Goal: Navigation & Orientation: Find specific page/section

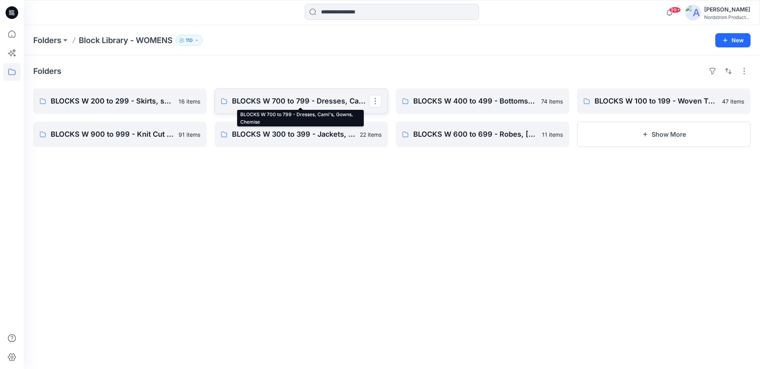
click at [334, 104] on p "BLOCKS W 700 to 799 - Dresses, Cami's, Gowns, Chemise" at bounding box center [300, 101] width 137 height 11
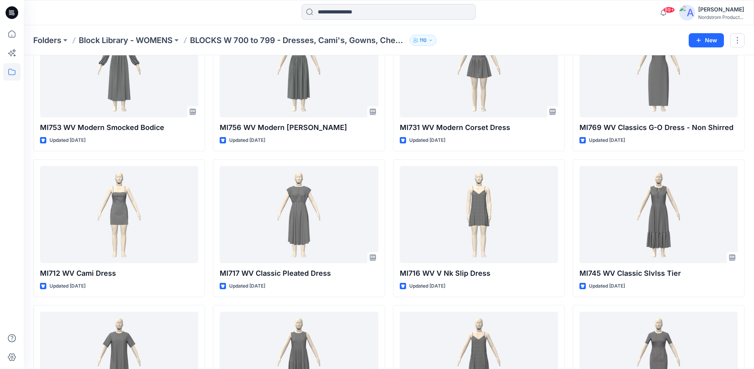
scroll to position [369, 0]
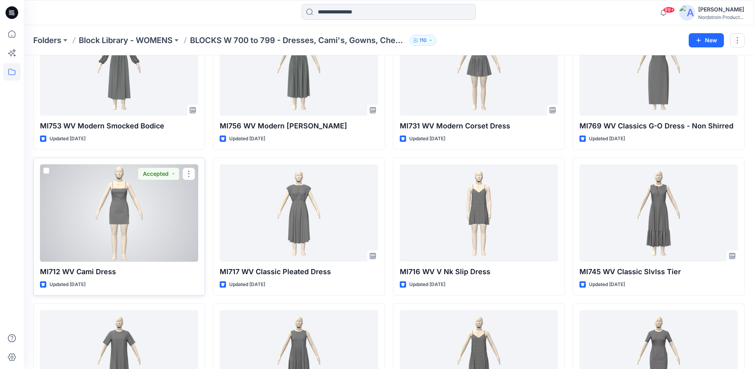
click at [145, 237] on div at bounding box center [119, 214] width 158 height 98
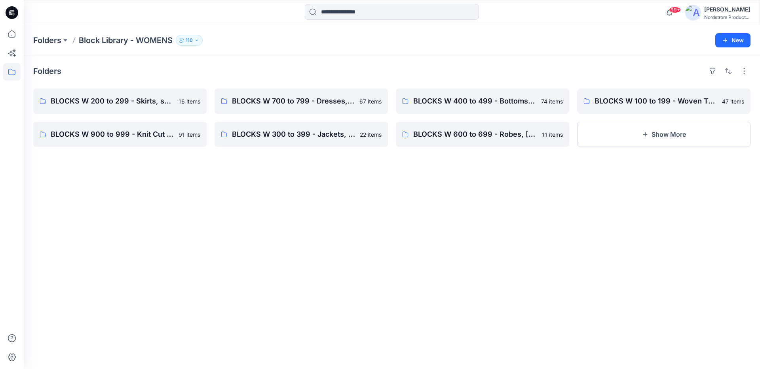
click at [337, 224] on div "Folders BLOCKS W 200 to 299 - Skirts, skorts, 1/2 Slip, Full Slip 16 items BLOC…" at bounding box center [392, 212] width 736 height 314
click at [146, 135] on p "BLOCKS W 900 to 999 - Knit Cut & Sew Tops" at bounding box center [119, 134] width 137 height 11
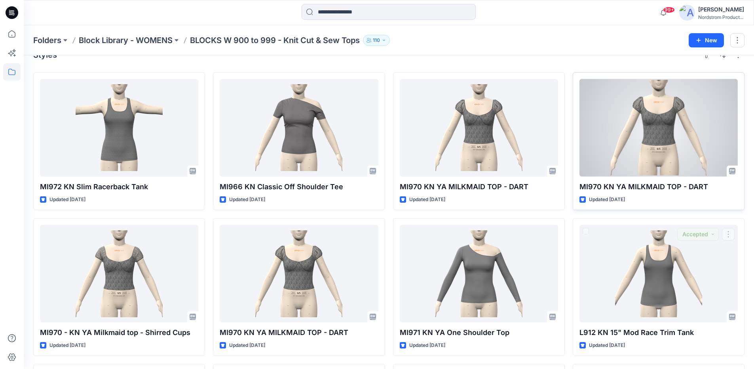
scroll to position [17, 0]
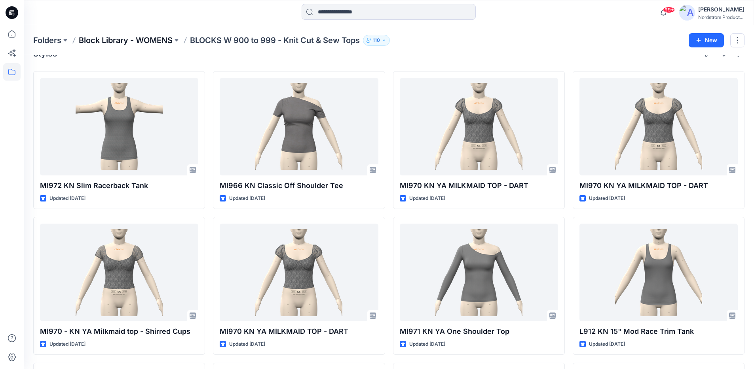
click at [165, 39] on p "Block Library - WOMENS" at bounding box center [126, 40] width 94 height 11
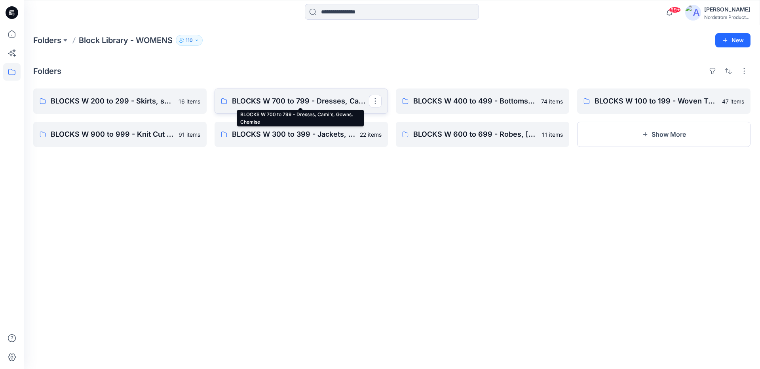
click at [319, 104] on p "BLOCKS W 700 to 799 - Dresses, Cami's, Gowns, Chemise" at bounding box center [300, 101] width 137 height 11
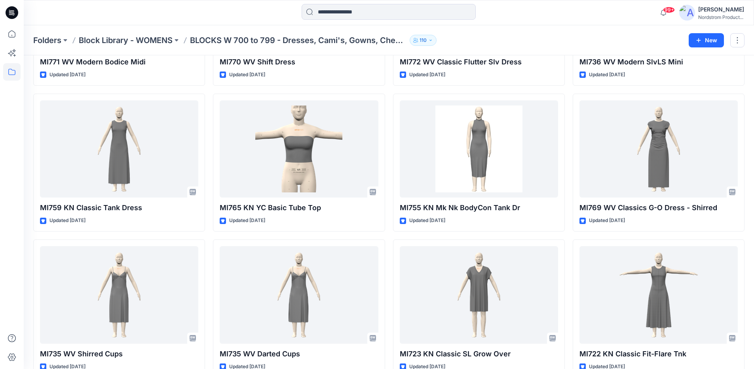
scroll to position [1356, 0]
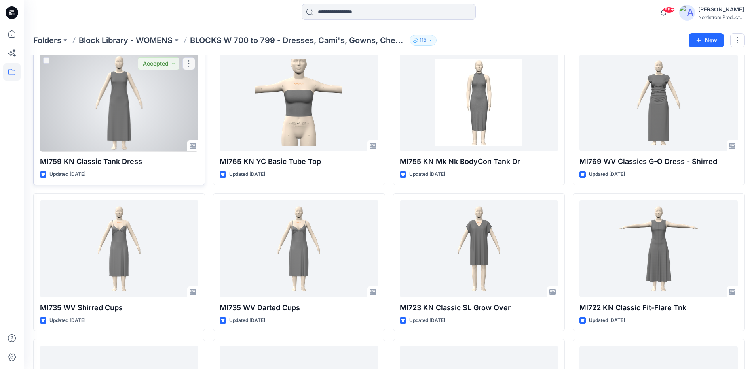
click at [178, 121] on div at bounding box center [119, 103] width 158 height 98
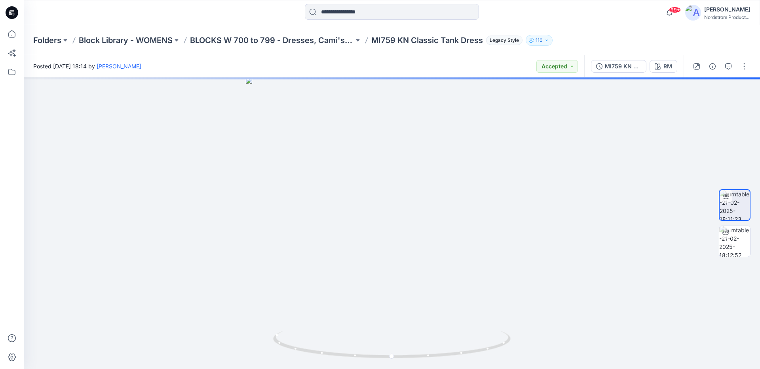
click at [381, 40] on p "MI759 KN Classic Tank Dress" at bounding box center [427, 40] width 112 height 11
copy p "MI759"
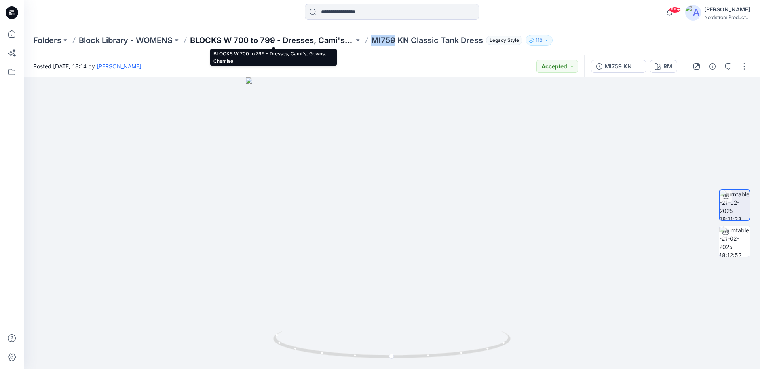
click at [290, 39] on p "BLOCKS W 700 to 799 - Dresses, Cami's, Gowns, Chemise" at bounding box center [272, 40] width 164 height 11
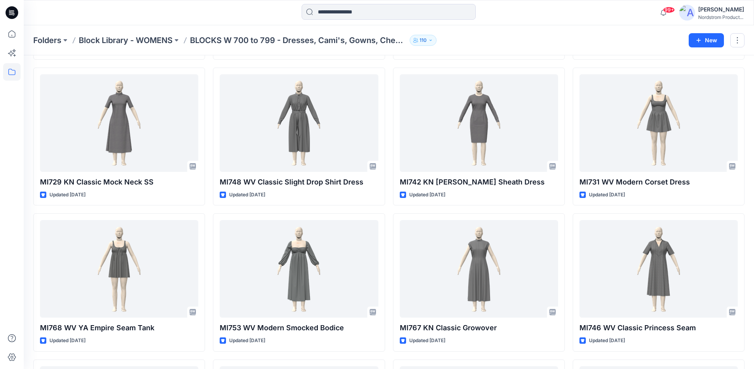
scroll to position [1064, 0]
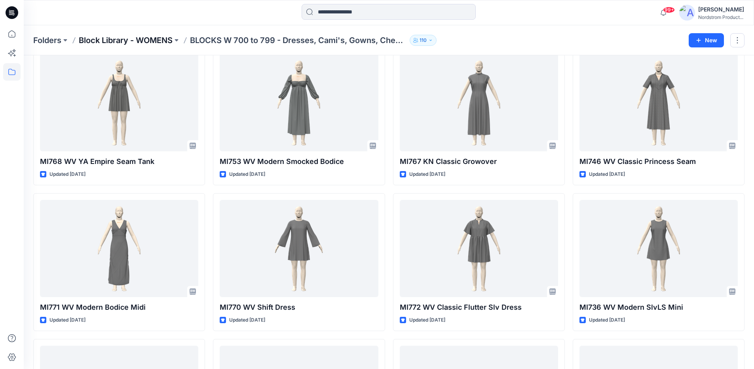
click at [157, 40] on p "Block Library - WOMENS" at bounding box center [126, 40] width 94 height 11
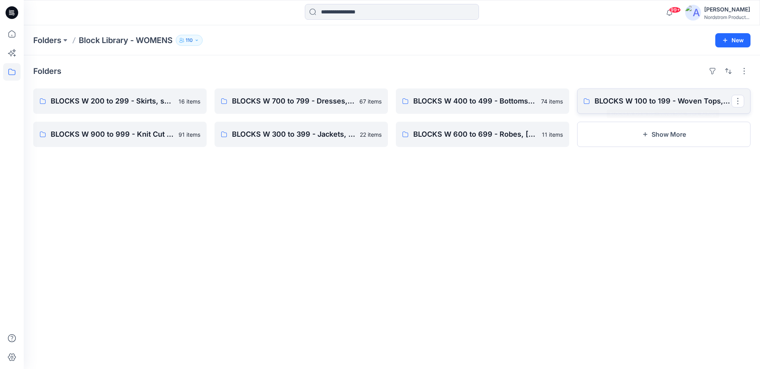
click at [677, 100] on p "BLOCKS W 100 to 199 - Woven Tops, Shirts, PJ Tops" at bounding box center [662, 101] width 137 height 11
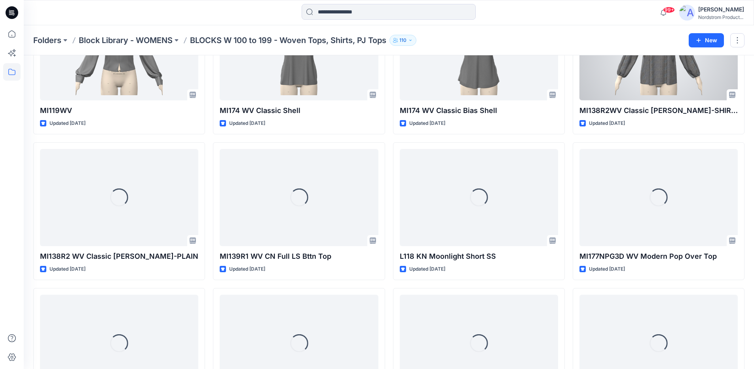
scroll to position [440, 0]
